Goal: Information Seeking & Learning: Learn about a topic

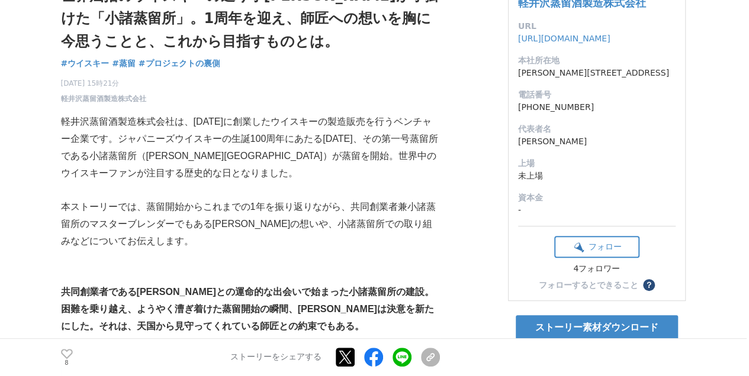
scroll to position [118, 0]
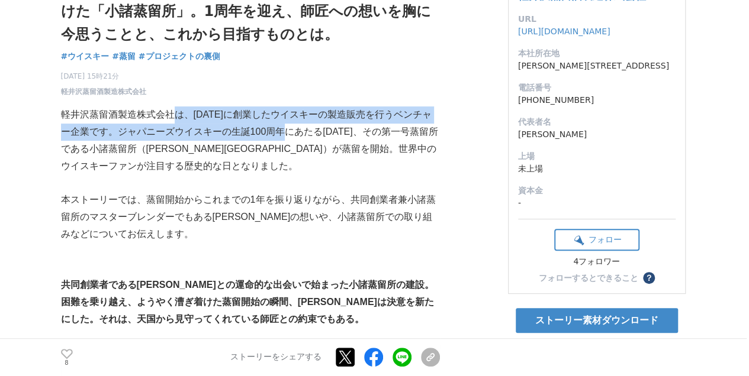
drag, startPoint x: 176, startPoint y: 116, endPoint x: 299, endPoint y: 144, distance: 126.9
click at [298, 142] on p "軽井沢蒸留酒製造株式会社は、[DATE]に創業したウイスキーの製造販売を行うベンチャー企業です。ジャパニーズウイスキーの生誕100周年にあたる[DATE]、そ…" at bounding box center [250, 141] width 379 height 68
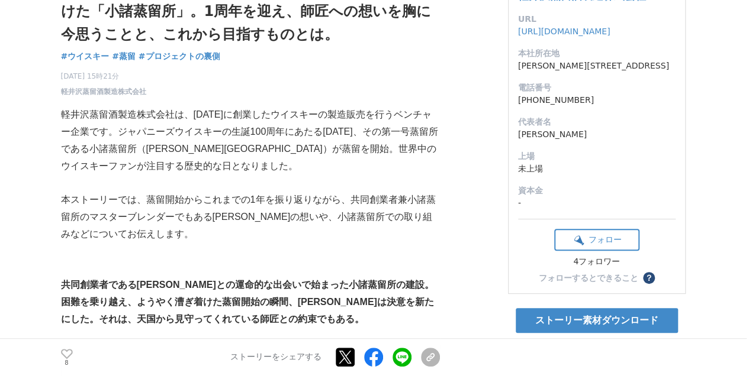
drag, startPoint x: 299, startPoint y: 144, endPoint x: 284, endPoint y: 173, distance: 32.3
click at [284, 173] on p "軽井沢蒸留酒製造株式会社は、[DATE]に創業したウイスキーの製造販売を行うベンチャー企業です。ジャパニーズウイスキーの生誕100周年にあたる[DATE]、そ…" at bounding box center [250, 141] width 379 height 68
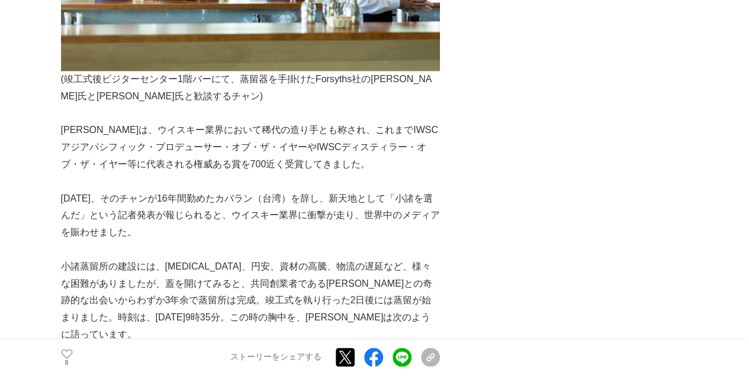
scroll to position [631, 0]
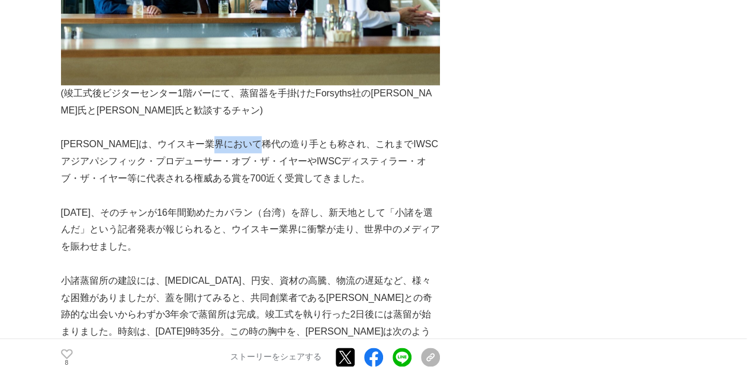
drag, startPoint x: 255, startPoint y: 144, endPoint x: 310, endPoint y: 150, distance: 55.4
click at [310, 150] on p "[PERSON_NAME]は、ウイスキー業界において稀代の造り手とも称され、これまでIWSCアジアパシフィック・プロデューサー・オブ・ザ・イヤーやIWSCディ…" at bounding box center [250, 161] width 379 height 51
drag, startPoint x: 310, startPoint y: 150, endPoint x: 292, endPoint y: 169, distance: 25.5
click at [292, 169] on p "[PERSON_NAME]は、ウイスキー業界において稀代の造り手とも称され、これまでIWSCアジアパシフィック・プロデューサー・オブ・ザ・イヤーやIWSCディ…" at bounding box center [250, 161] width 379 height 51
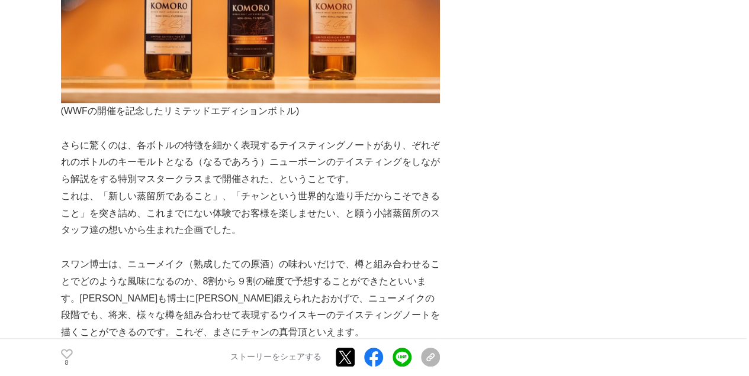
scroll to position [2722, 0]
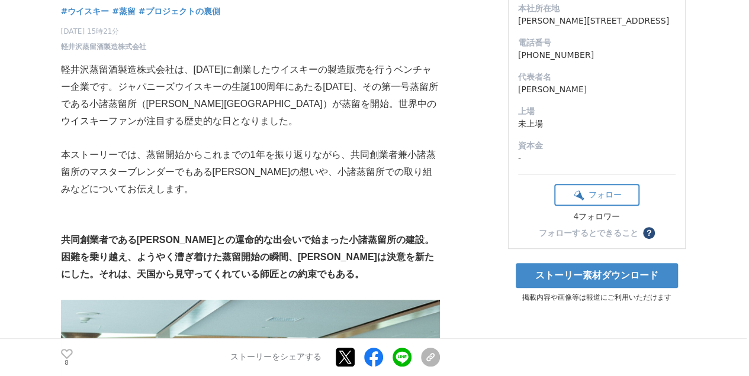
scroll to position [157, 0]
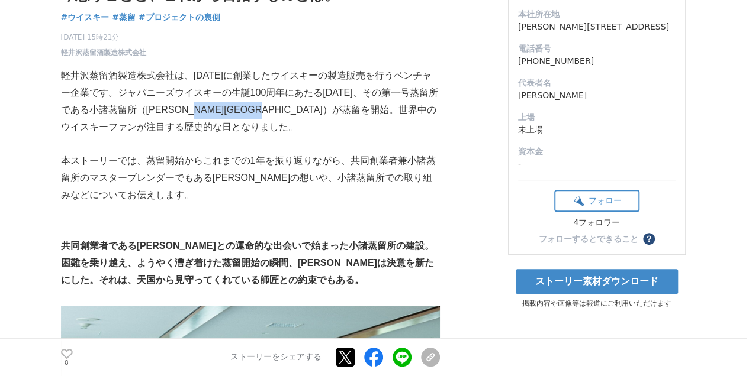
drag, startPoint x: 308, startPoint y: 105, endPoint x: 344, endPoint y: 117, distance: 38.0
click at [344, 115] on p "軽井沢蒸留酒製造株式会社は、[DATE]に創業したウイスキーの製造販売を行うベンチャー企業です。ジャパニーズウイスキーの生誕100周年にあたる[DATE]、そ…" at bounding box center [250, 101] width 379 height 68
drag, startPoint x: 344, startPoint y: 117, endPoint x: 334, endPoint y: 146, distance: 30.1
click at [334, 146] on p at bounding box center [250, 144] width 379 height 17
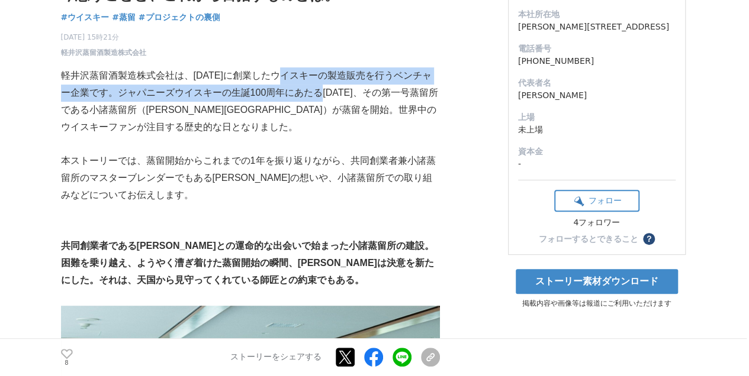
drag, startPoint x: 296, startPoint y: 81, endPoint x: 334, endPoint y: 89, distance: 38.7
click at [334, 88] on p "軽井沢蒸留酒製造株式会社は、[DATE]に創業したウイスキーの製造販売を行うベンチャー企業です。ジャパニーズウイスキーの生誕100周年にあたる[DATE]、そ…" at bounding box center [250, 101] width 379 height 68
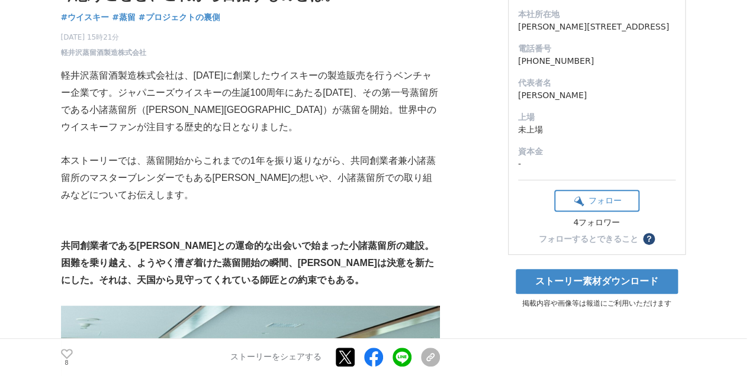
drag, startPoint x: 334, startPoint y: 89, endPoint x: 331, endPoint y: 123, distance: 34.4
click at [331, 123] on p "軽井沢蒸留酒製造株式会社は、[DATE]に創業したウイスキーの製造販売を行うベンチャー企業です。ジャパニーズウイスキーの生誕100周年にあたる[DATE]、そ…" at bounding box center [250, 101] width 379 height 68
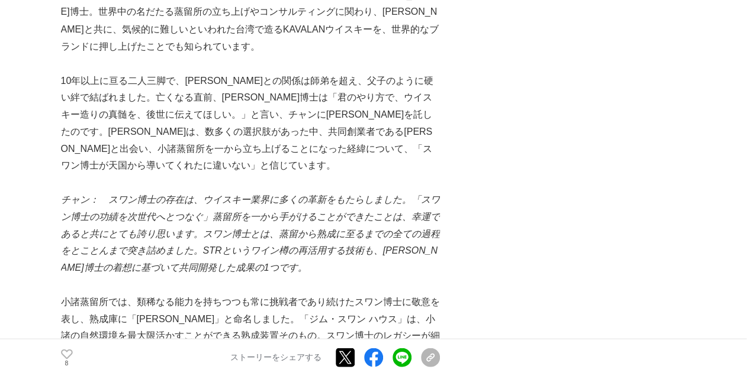
scroll to position [1184, 0]
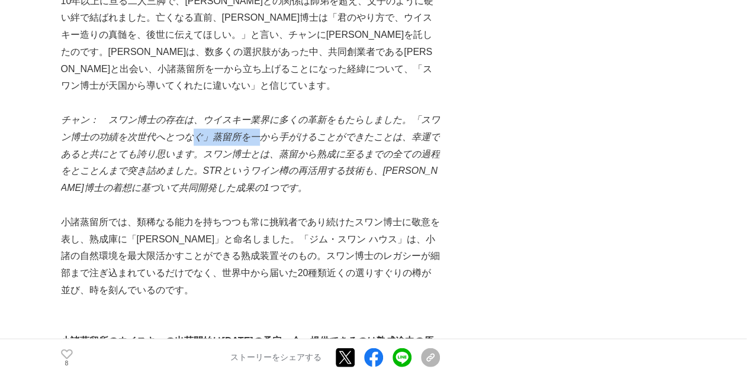
drag, startPoint x: 233, startPoint y: 100, endPoint x: 291, endPoint y: 108, distance: 57.9
click at [290, 112] on p "チャン：　スワン博士の存在は、ウイスキー業界に多くの革新をもたらしました。「スワン博士の功績を次世代へとつなぐ」蒸留所を一から手がけることができたことは、幸運…" at bounding box center [250, 154] width 379 height 85
drag, startPoint x: 291, startPoint y: 108, endPoint x: 265, endPoint y: 122, distance: 29.1
click at [265, 122] on em "チャン：　スワン博士の存在は、ウイスキー業界に多くの革新をもたらしました。「スワン博士の功績を次世代へとつなぐ」蒸留所を一から手がけることができたことは、幸運…" at bounding box center [250, 154] width 379 height 78
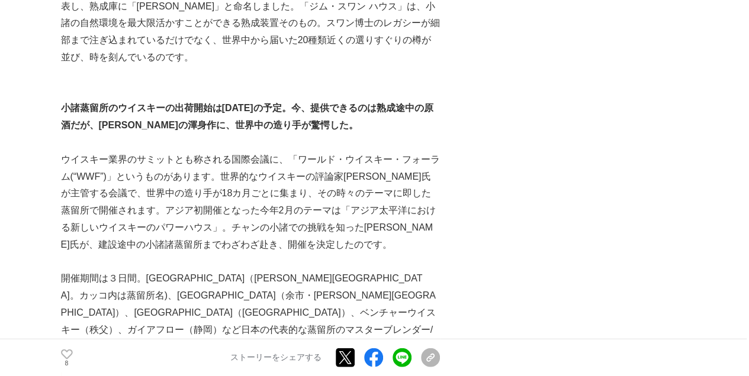
scroll to position [1420, 0]
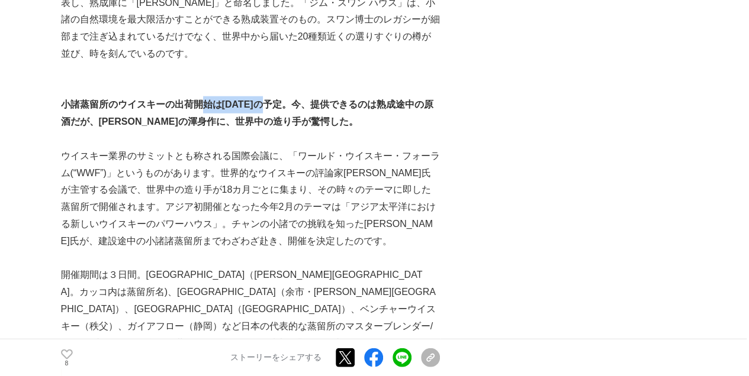
drag, startPoint x: 200, startPoint y: 75, endPoint x: 277, endPoint y: 80, distance: 77.2
click at [277, 99] on strong "小諸蒸留所のウイスキーの出荷開始は[DATE]の予定。今、提供できるのは熟成途中の原酒だが、[PERSON_NAME]の渾身作に、世界中の造り手が驚愕した。" at bounding box center [247, 112] width 372 height 27
drag, startPoint x: 277, startPoint y: 80, endPoint x: 258, endPoint y: 108, distance: 33.2
click at [258, 131] on p at bounding box center [250, 139] width 379 height 17
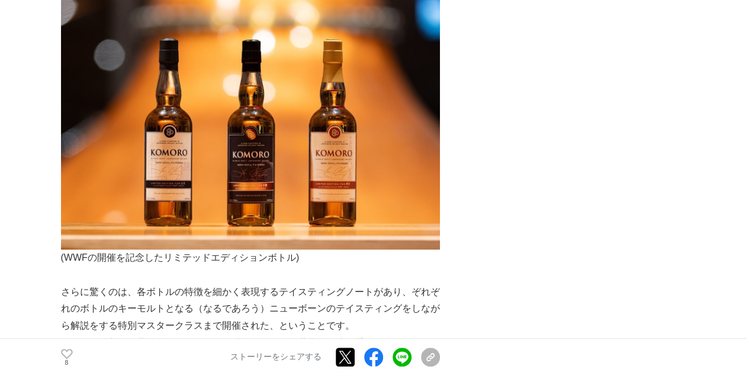
scroll to position [2643, 0]
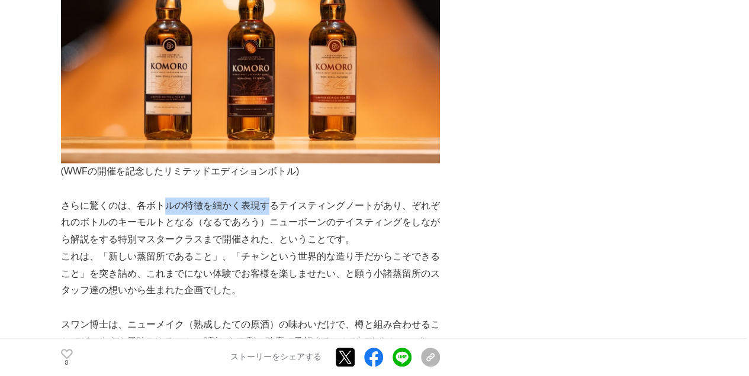
drag, startPoint x: 160, startPoint y: 172, endPoint x: 266, endPoint y: 173, distance: 105.9
click at [266, 198] on p "さらに驚くのは、各ボトルの特徴を細かく表現するテイスティングノートがあり、ぞれぞれのボトルのキーモルトとなる（なるであろう）ニューボーンのテイスティングをしな…" at bounding box center [250, 223] width 379 height 51
drag, startPoint x: 266, startPoint y: 173, endPoint x: 157, endPoint y: 191, distance: 110.3
click at [159, 198] on p "さらに驚くのは、各ボトルの特徴を細かく表現するテイスティングノートがあり、ぞれぞれのボトルのキーモルトとなる（なるであろう）ニューボーンのテイスティングをしな…" at bounding box center [250, 223] width 379 height 51
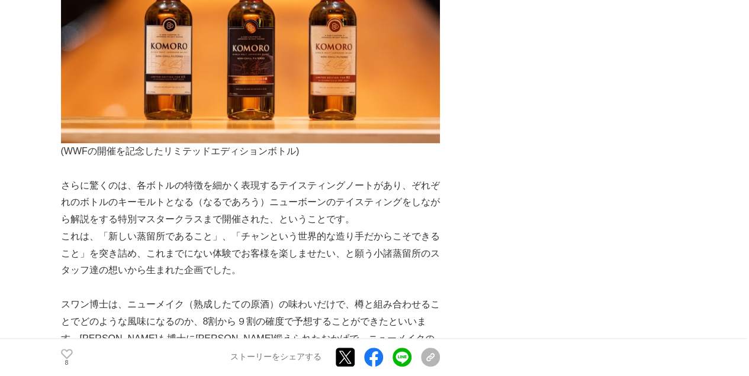
scroll to position [2722, 0]
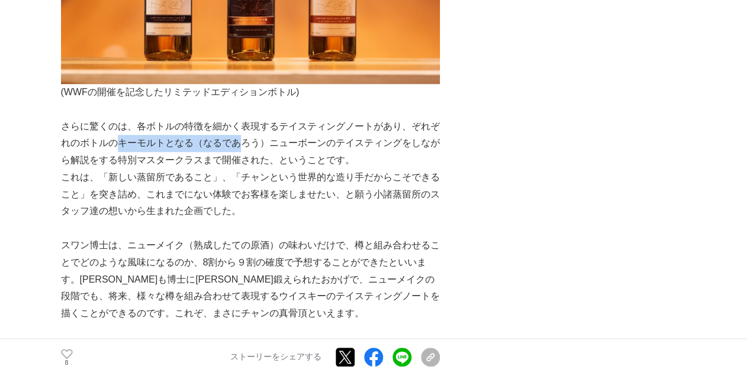
drag, startPoint x: 179, startPoint y: 108, endPoint x: 242, endPoint y: 110, distance: 62.8
click at [242, 118] on p "さらに驚くのは、各ボトルの特徴を細かく表現するテイスティングノートがあり、ぞれぞれのボトルのキーモルトとなる（なるであろう）ニューボーンのテイスティングをしな…" at bounding box center [250, 143] width 379 height 51
drag, startPoint x: 241, startPoint y: 110, endPoint x: 158, endPoint y: 138, distance: 88.2
click at [151, 169] on p "これは、「新しい蒸留所であること」、「チャンという世界的な造り手だからこそできること」を突き詰め、これまでにない体験でお客様を楽しませたい、と願う小諸蒸留所の…" at bounding box center [250, 194] width 379 height 51
